Goal: Check status

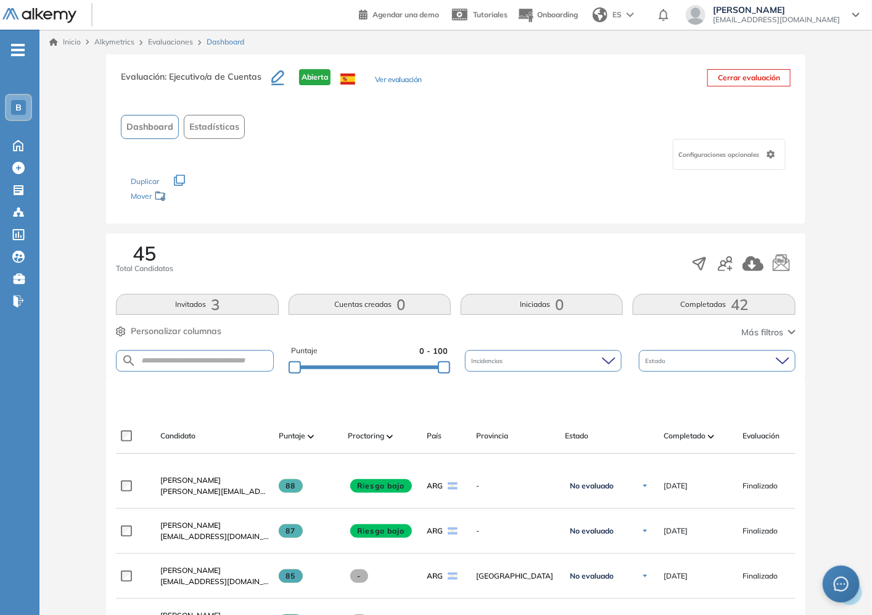
scroll to position [137, 0]
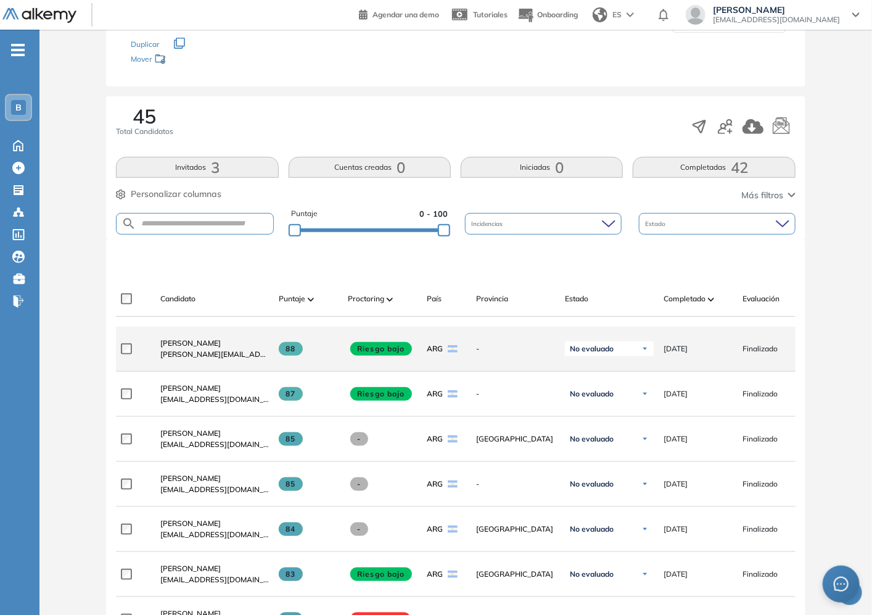
drag, startPoint x: 712, startPoint y: 350, endPoint x: 565, endPoint y: 352, distance: 146.9
click at [560, 348] on div "**********" at bounding box center [530, 348] width 829 height 45
click at [569, 356] on div "No evaluado" at bounding box center [609, 348] width 89 height 15
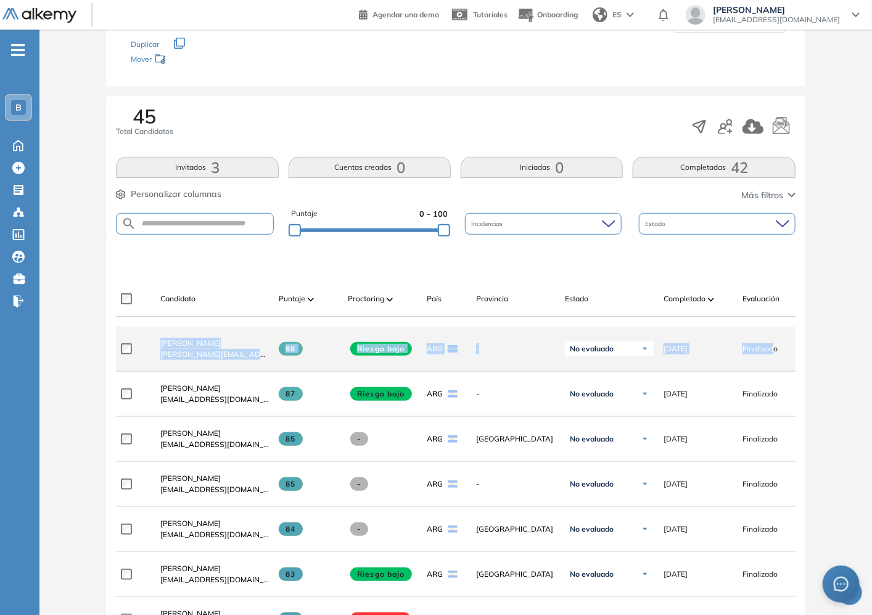
drag, startPoint x: 729, startPoint y: 350, endPoint x: 150, endPoint y: 344, distance: 578.8
click at [150, 344] on div "**********" at bounding box center [530, 348] width 829 height 45
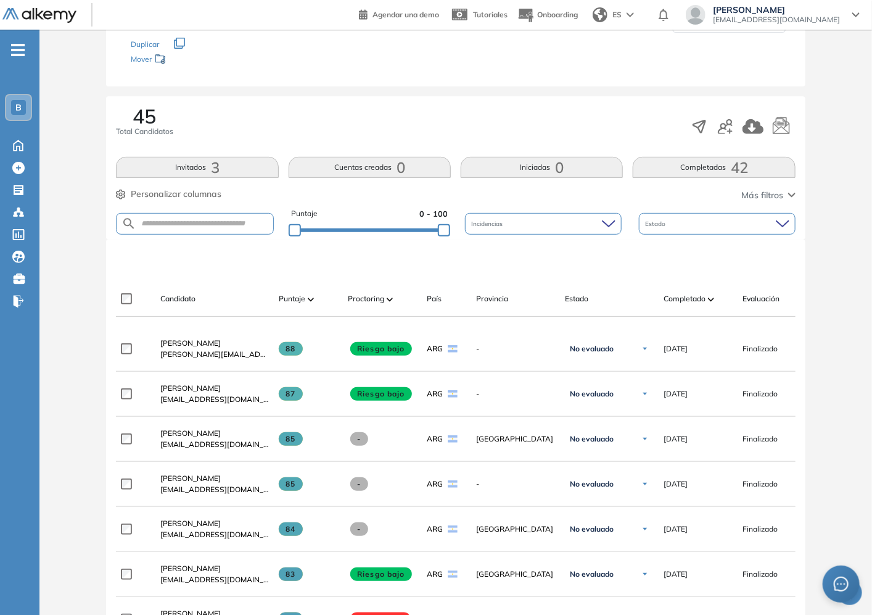
click at [54, 341] on div "Evaluación : Ejecutivo/a de Cuentas Abierta Ver evaluación Cerrar evaluación Da…" at bounding box center [455, 580] width 823 height 1327
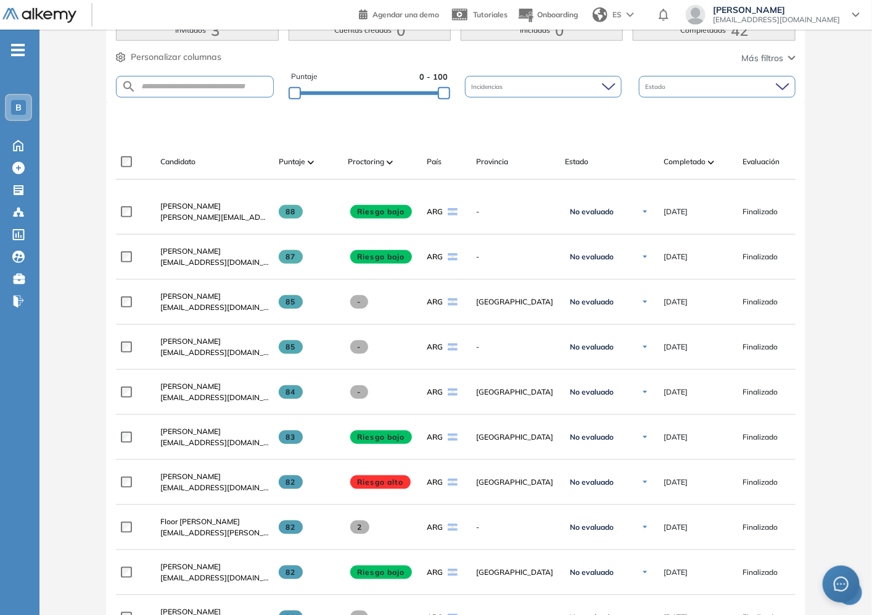
scroll to position [0, 0]
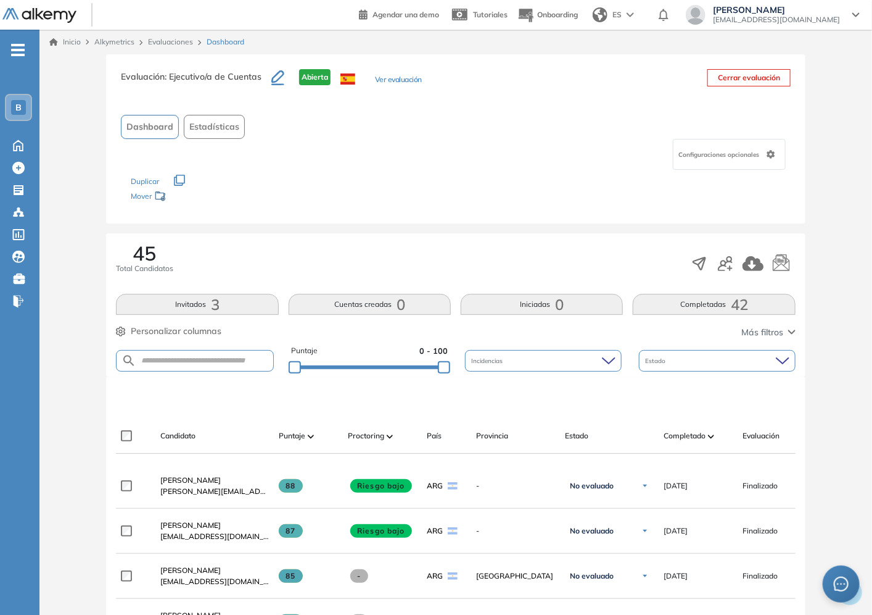
click at [204, 479] on span "[PERSON_NAME]" at bounding box center [190, 479] width 60 height 9
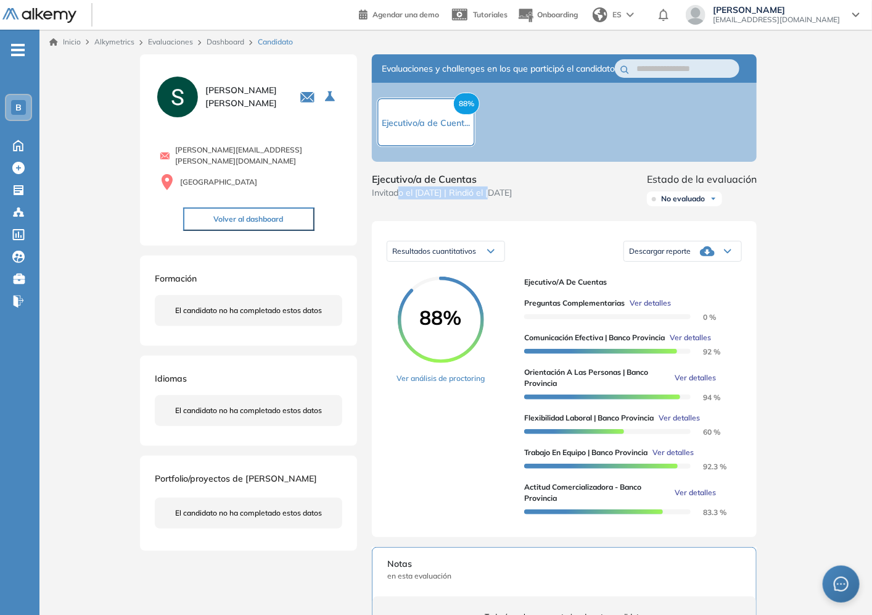
drag, startPoint x: 401, startPoint y: 205, endPoint x: 500, endPoint y: 205, distance: 98.7
click at [500, 199] on span "Invitado el 17/09/2025 | Rindió el 17/09/2025" at bounding box center [442, 192] width 140 height 13
